Goal: Transaction & Acquisition: Purchase product/service

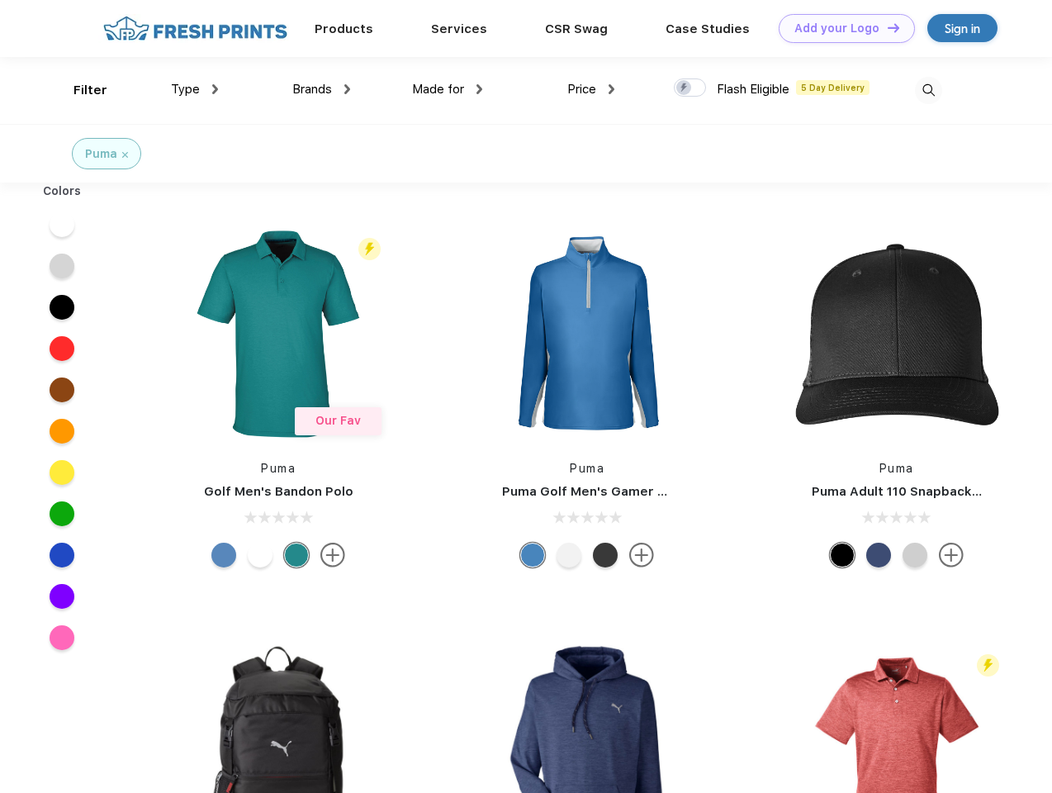
click at [841, 28] on link "Add your Logo Design Tool" at bounding box center [847, 28] width 136 height 29
click at [0, 0] on div "Design Tool" at bounding box center [0, 0] width 0 height 0
click at [886, 27] on link "Add your Logo Design Tool" at bounding box center [847, 28] width 136 height 29
click at [79, 90] on div "Filter" at bounding box center [91, 90] width 34 height 19
click at [195, 89] on span "Type" at bounding box center [185, 89] width 29 height 15
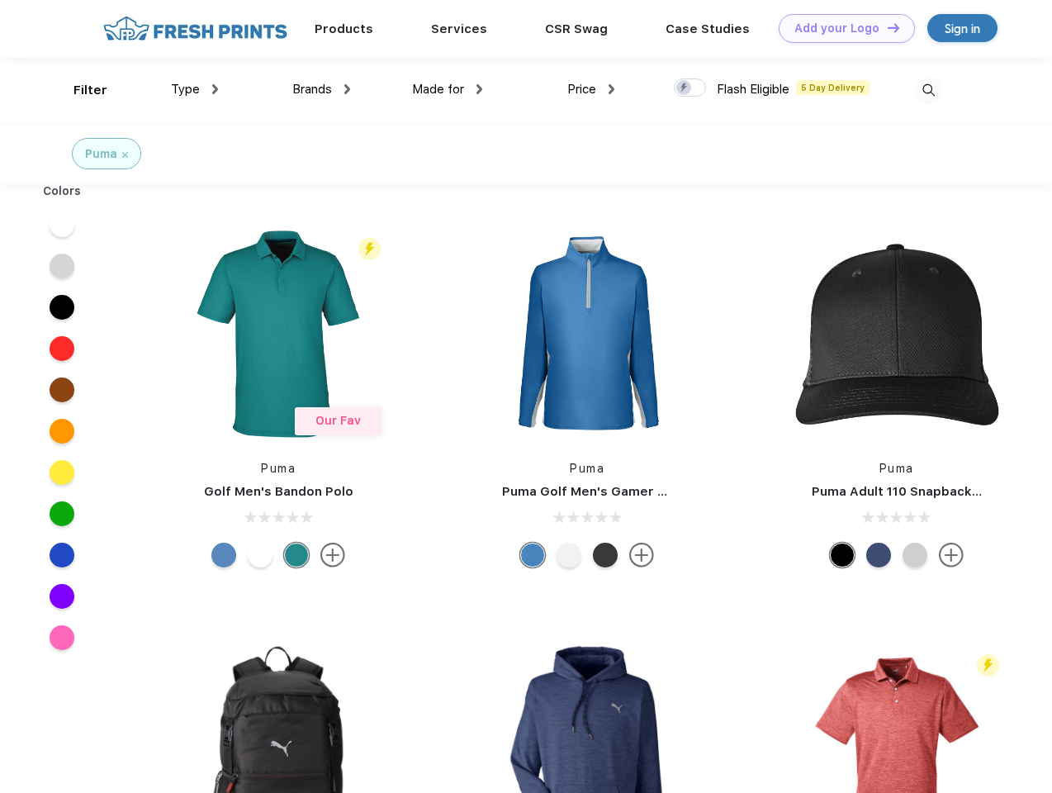
click at [321, 89] on span "Brands" at bounding box center [312, 89] width 40 height 15
click at [448, 89] on span "Made for" at bounding box center [438, 89] width 52 height 15
click at [591, 89] on span "Price" at bounding box center [581, 89] width 29 height 15
click at [690, 88] on div at bounding box center [690, 87] width 32 height 18
click at [685, 88] on input "checkbox" at bounding box center [679, 83] width 11 height 11
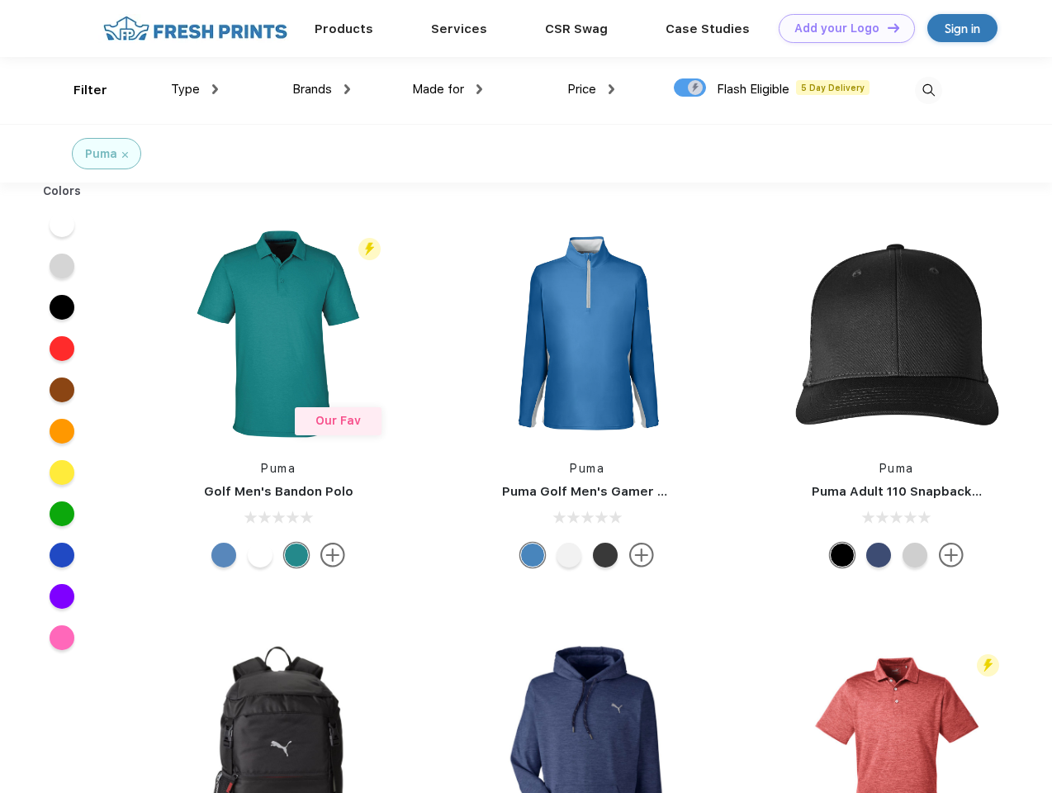
click at [928, 90] on img at bounding box center [928, 90] width 27 height 27
